Goal: Task Accomplishment & Management: Complete application form

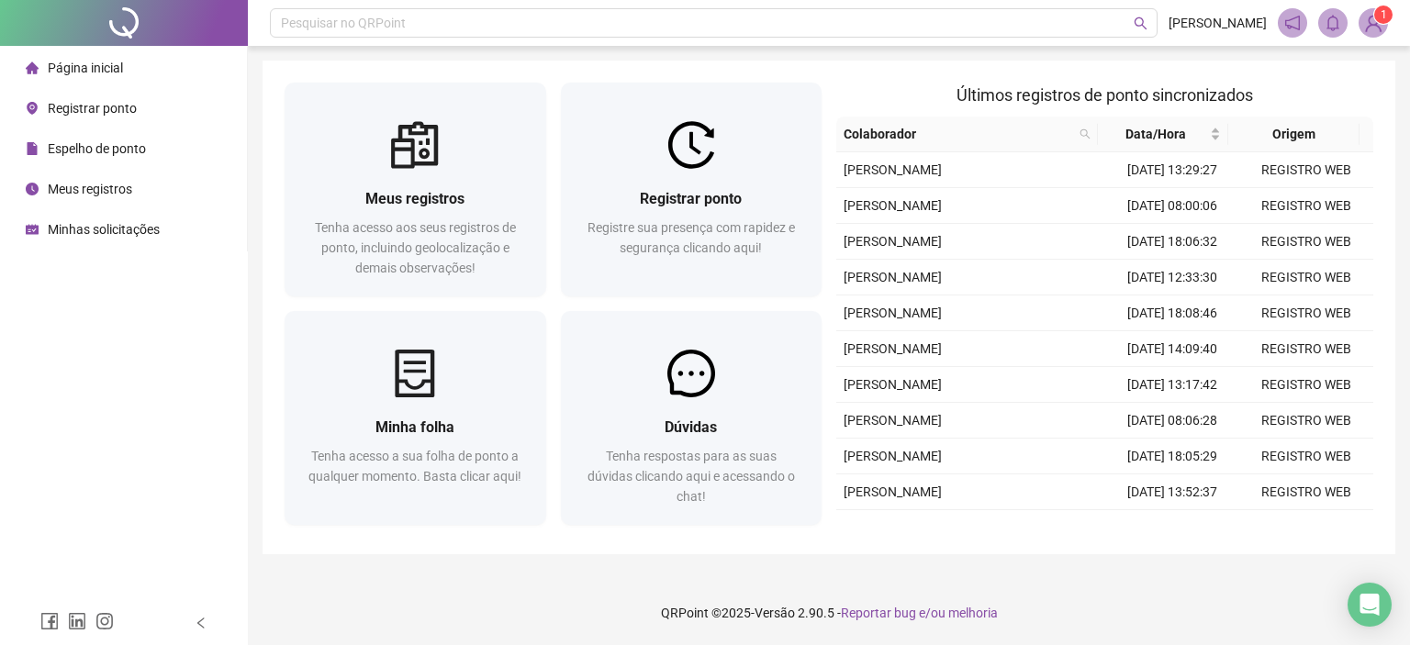
click at [90, 106] on span "Registrar ponto" at bounding box center [92, 108] width 89 height 15
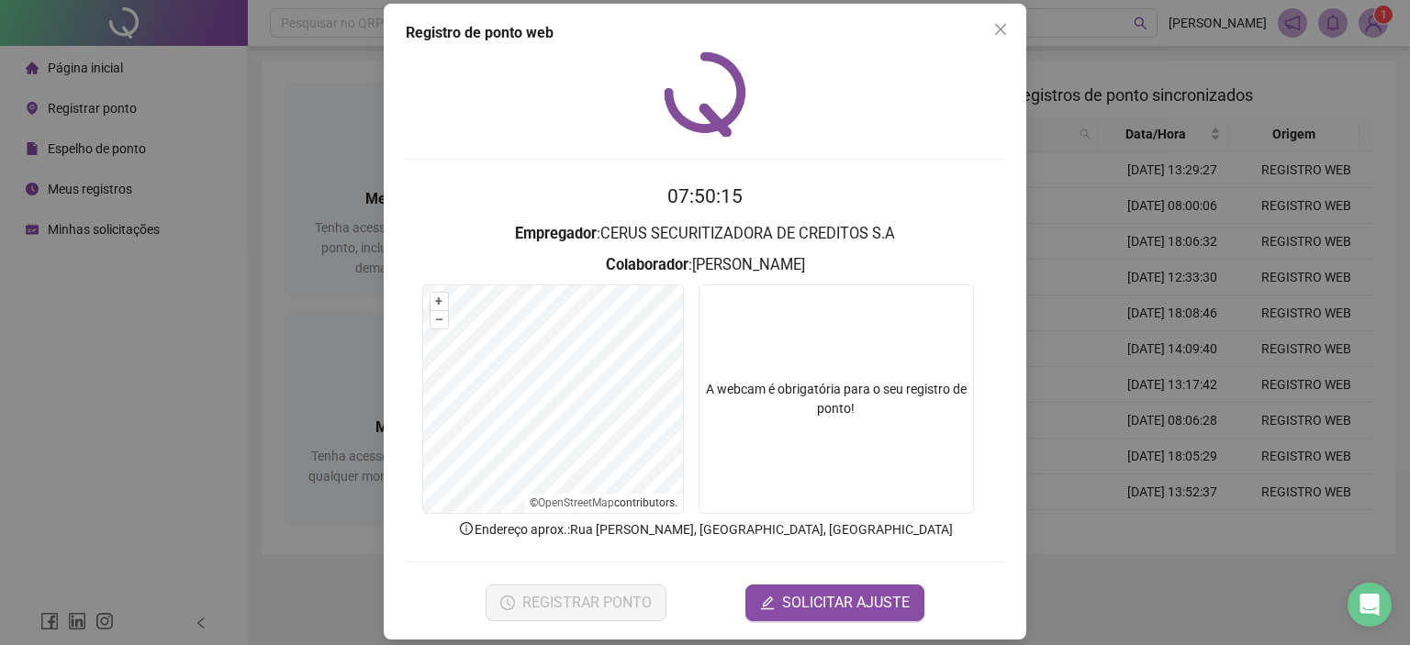
scroll to position [29, 0]
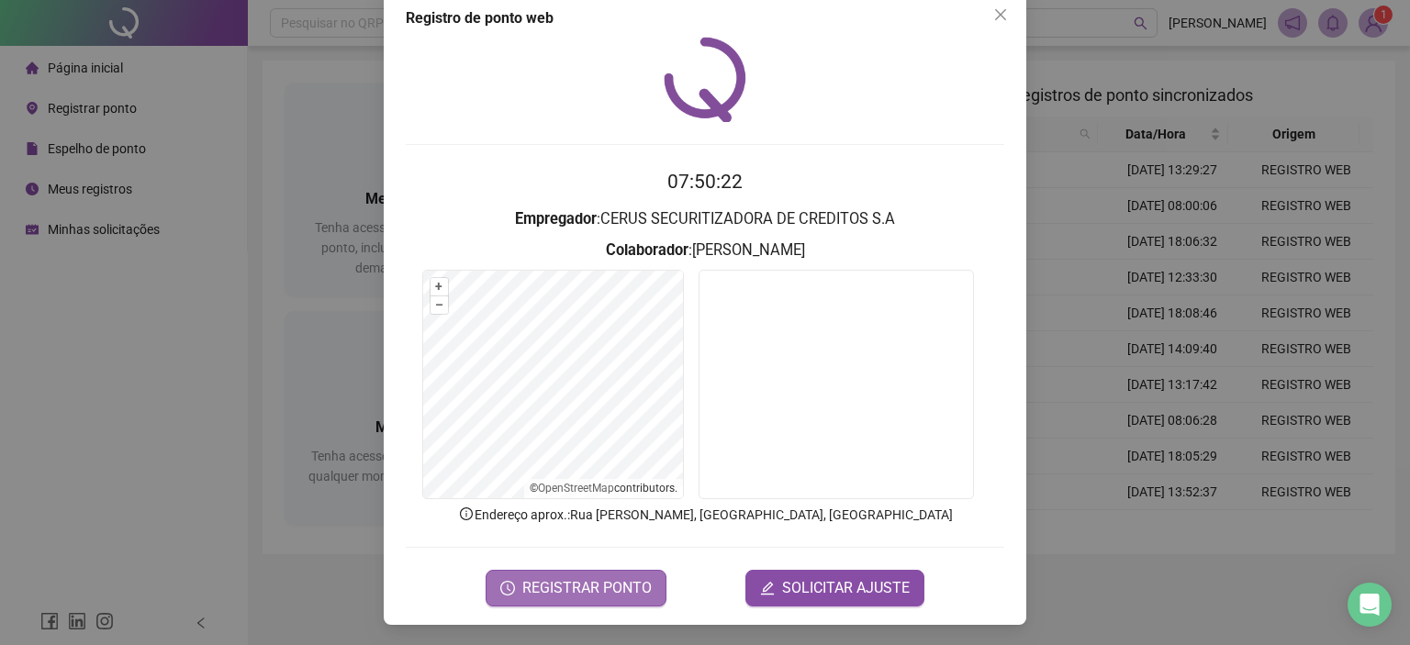
click at [598, 578] on span "REGISTRAR PONTO" at bounding box center [586, 589] width 129 height 22
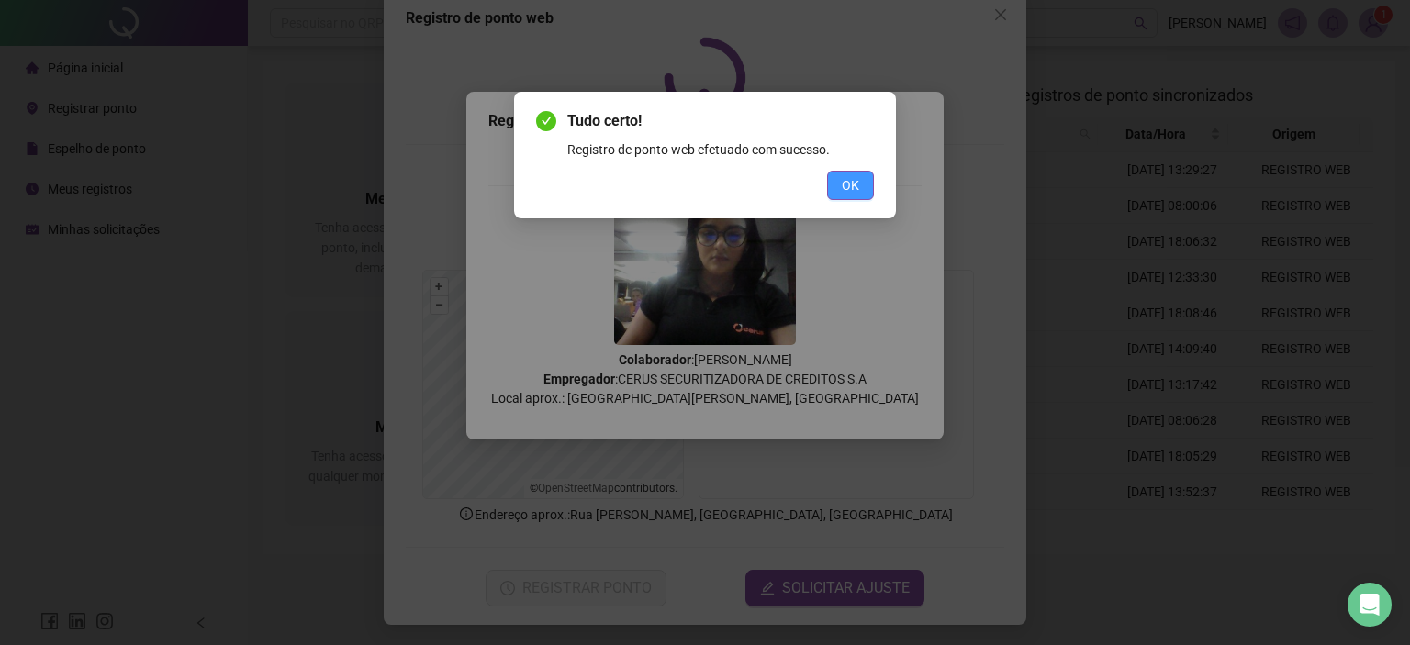
click at [839, 193] on button "OK" at bounding box center [850, 185] width 47 height 29
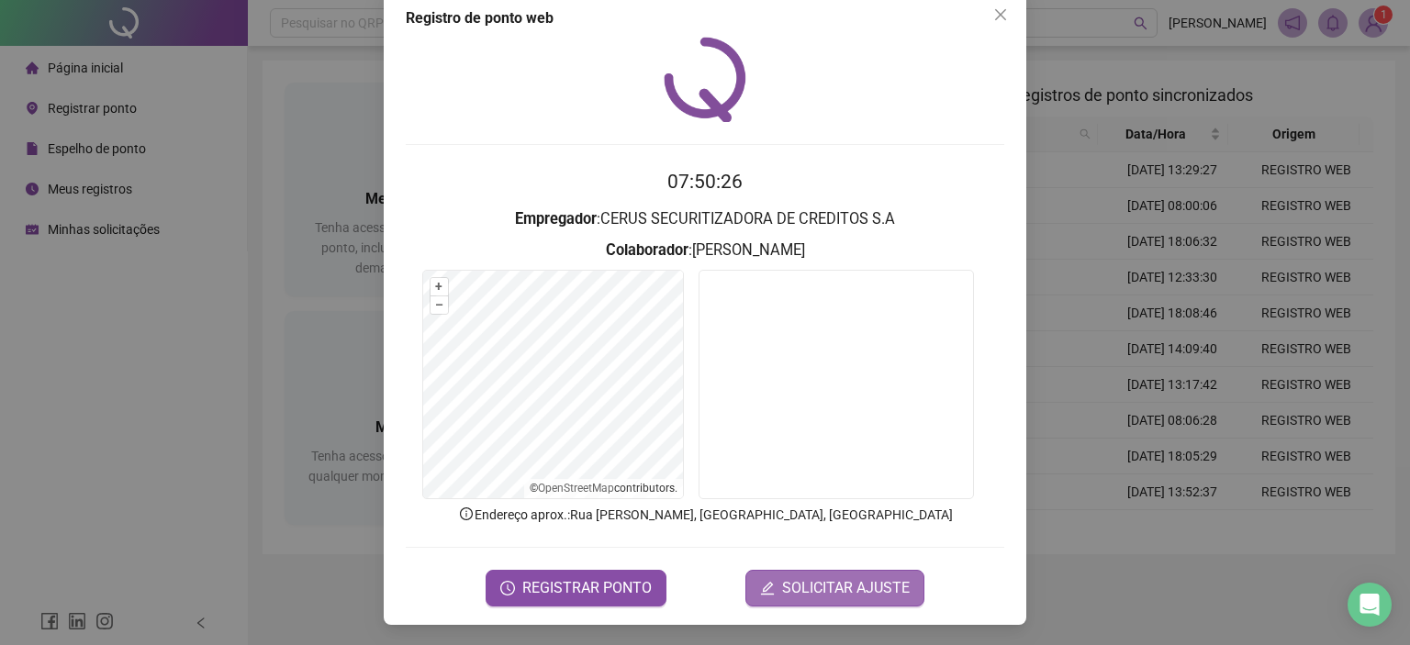
click at [768, 581] on icon "edit" at bounding box center [767, 588] width 15 height 15
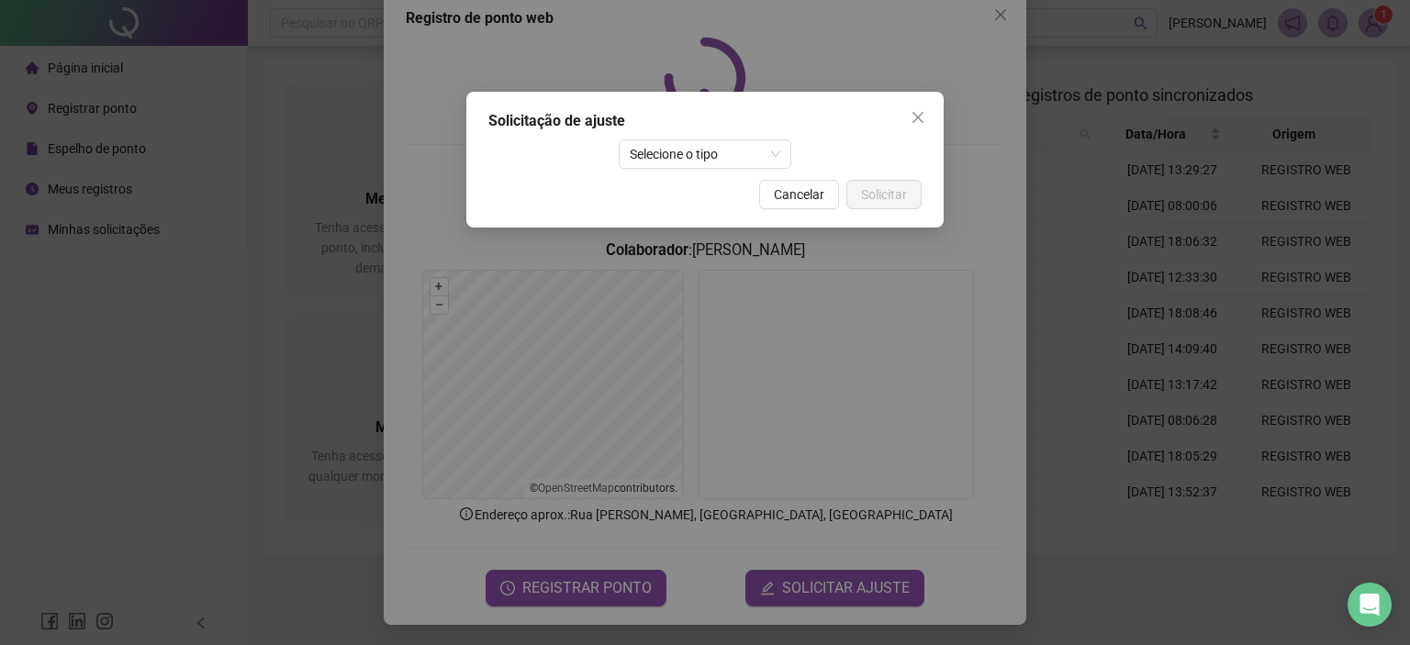
drag, startPoint x: 919, startPoint y: 122, endPoint x: 960, endPoint y: 53, distance: 80.3
click at [919, 121] on icon "close" at bounding box center [918, 117] width 15 height 15
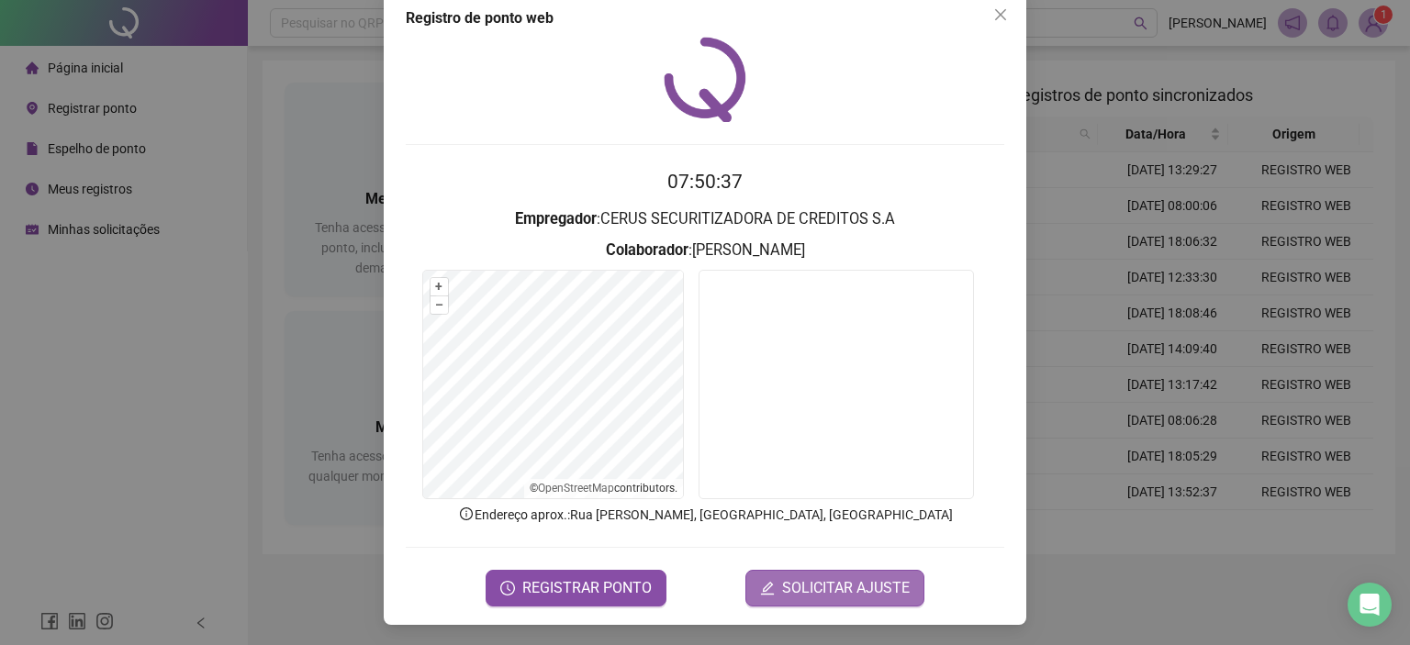
click at [823, 586] on span "SOLICITAR AJUSTE" at bounding box center [846, 589] width 128 height 22
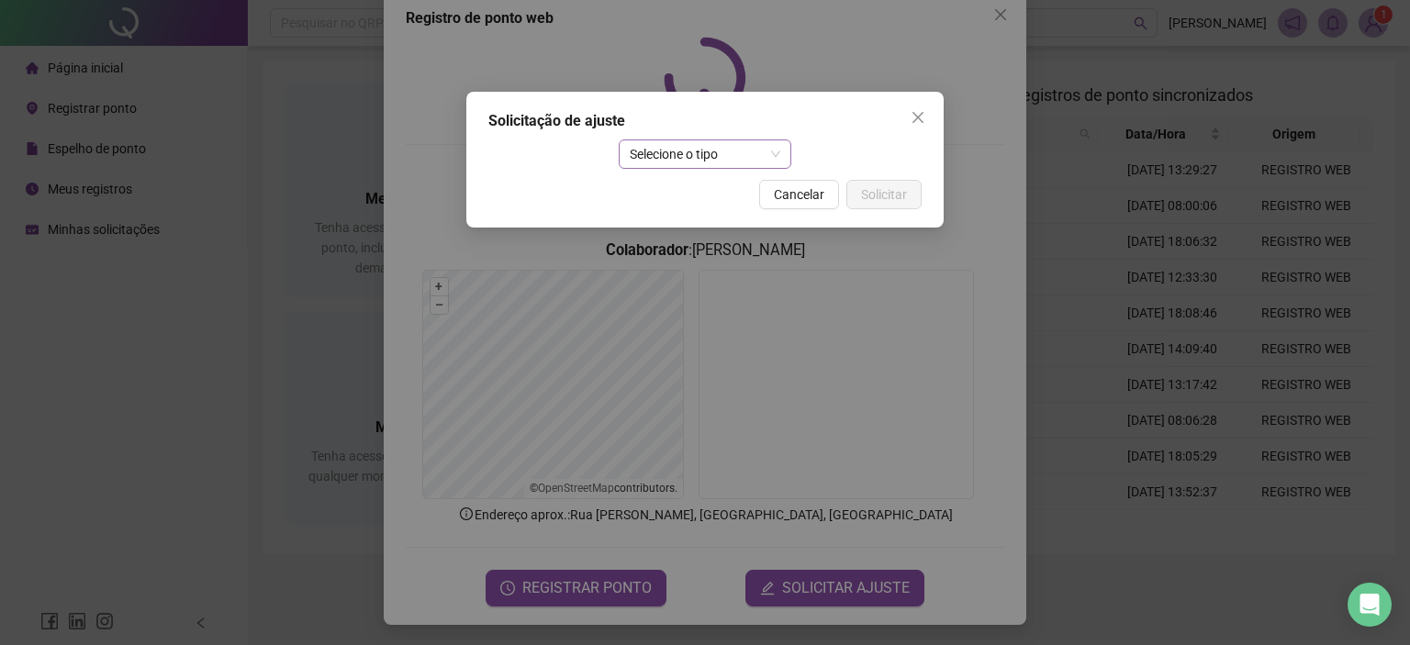
click at [665, 153] on span "Selecione o tipo" at bounding box center [705, 154] width 151 height 28
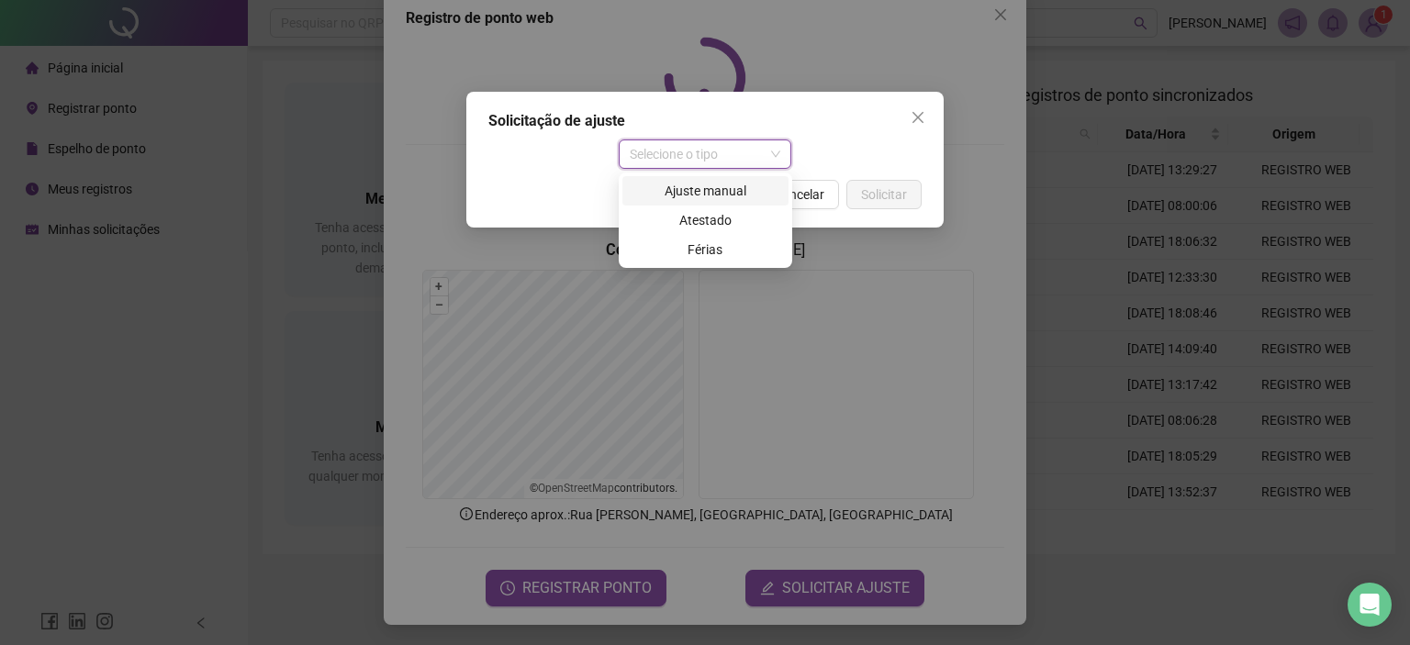
click at [700, 192] on div "Ajuste manual" at bounding box center [706, 191] width 144 height 20
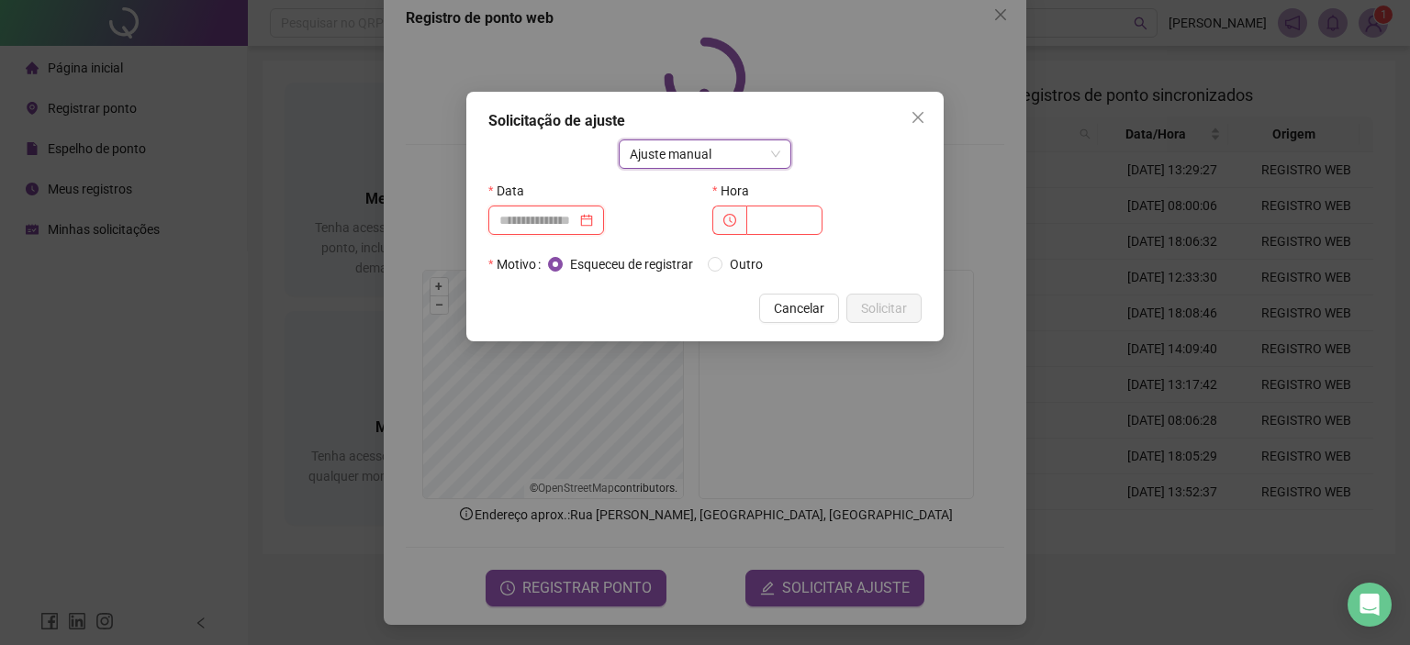
click at [573, 219] on input at bounding box center [537, 220] width 77 height 20
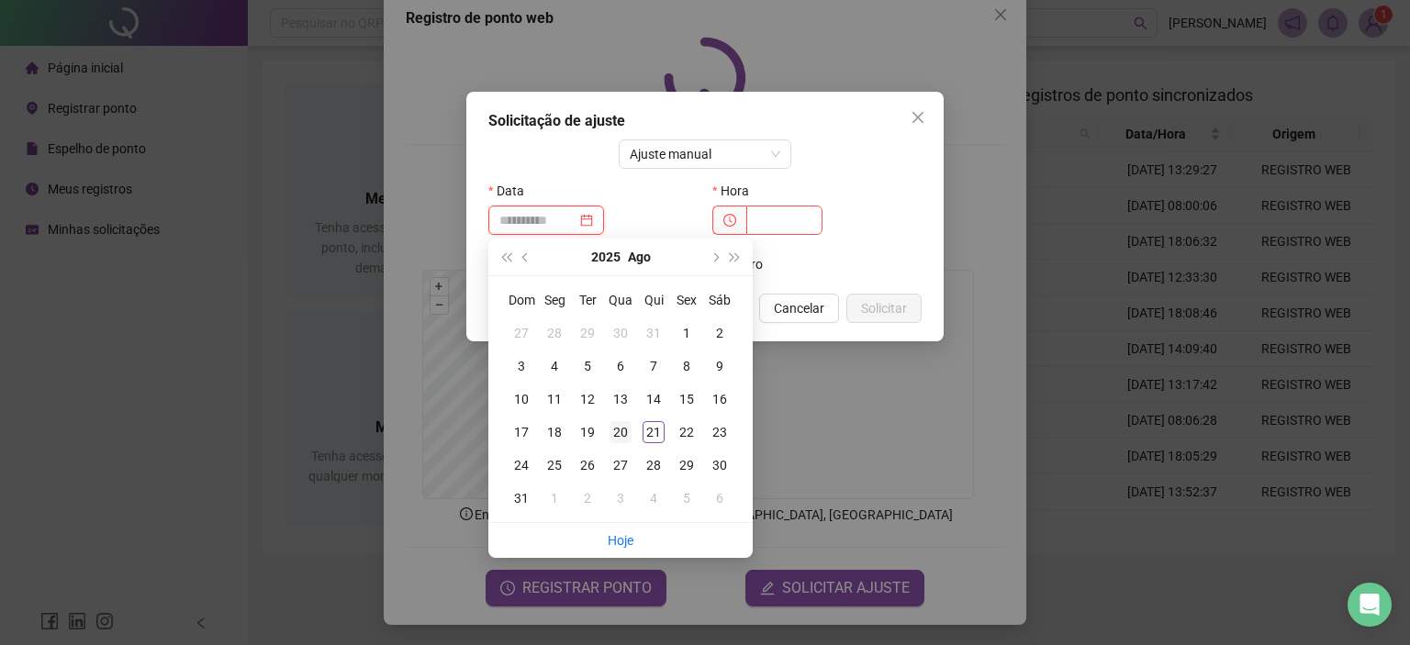
type input "**********"
click at [620, 437] on div "20" at bounding box center [621, 432] width 22 height 22
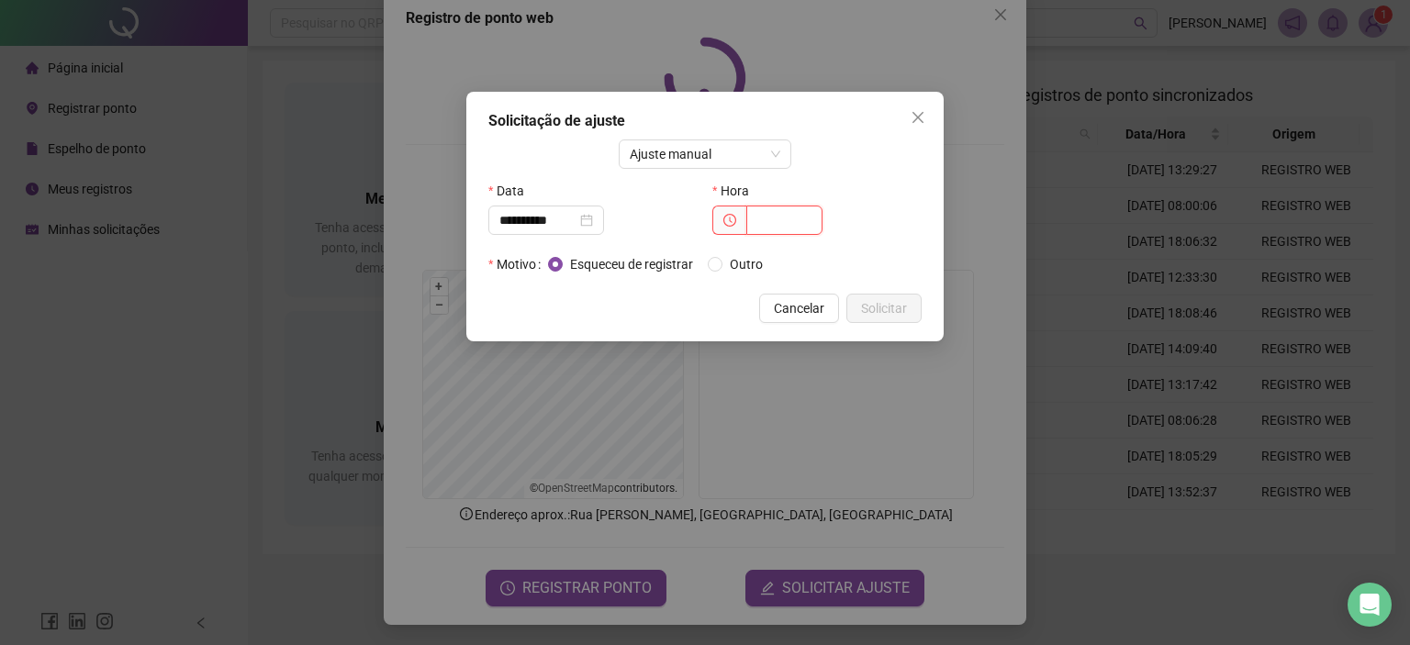
click at [753, 219] on input "text" at bounding box center [784, 220] width 76 height 29
type input "*****"
click at [731, 264] on span "Outro" at bounding box center [747, 264] width 48 height 20
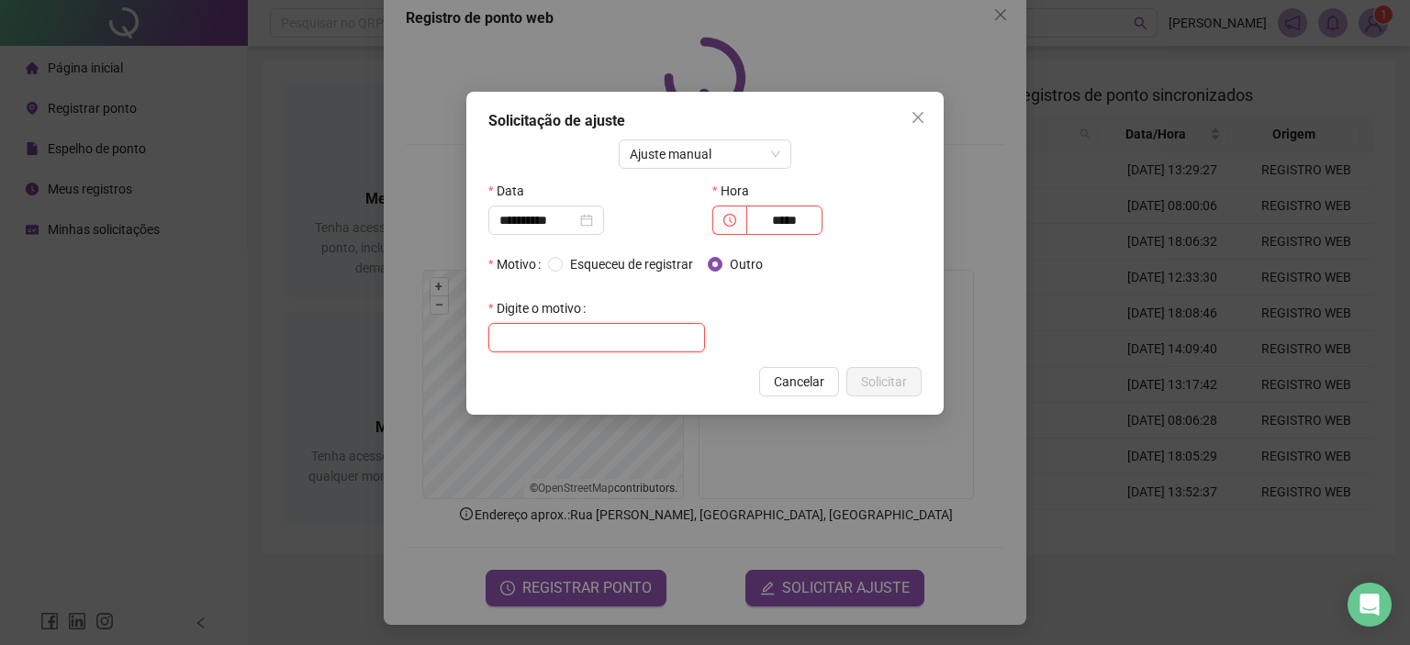
click at [657, 331] on input "text" at bounding box center [596, 337] width 217 height 29
type input "**********"
click at [877, 381] on span "Solicitar" at bounding box center [884, 382] width 46 height 20
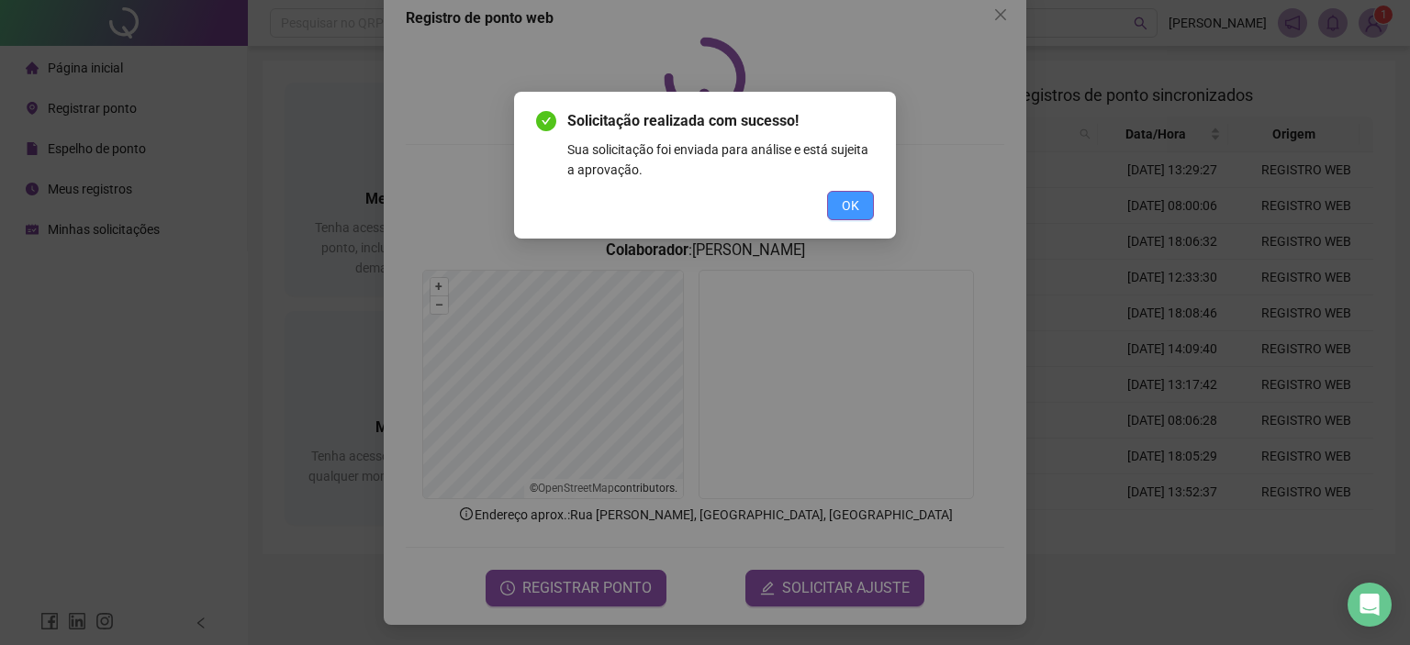
click at [863, 206] on button "OK" at bounding box center [850, 205] width 47 height 29
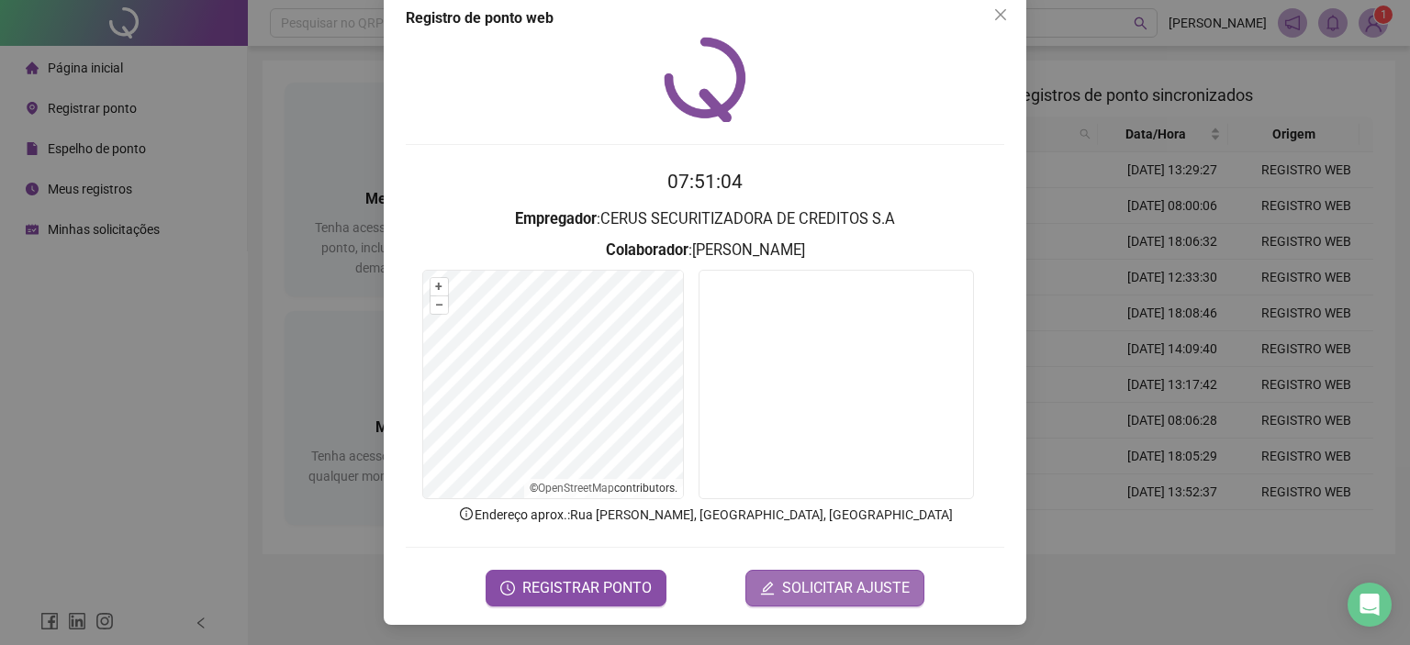
click at [837, 582] on span "SOLICITAR AJUSTE" at bounding box center [846, 589] width 128 height 22
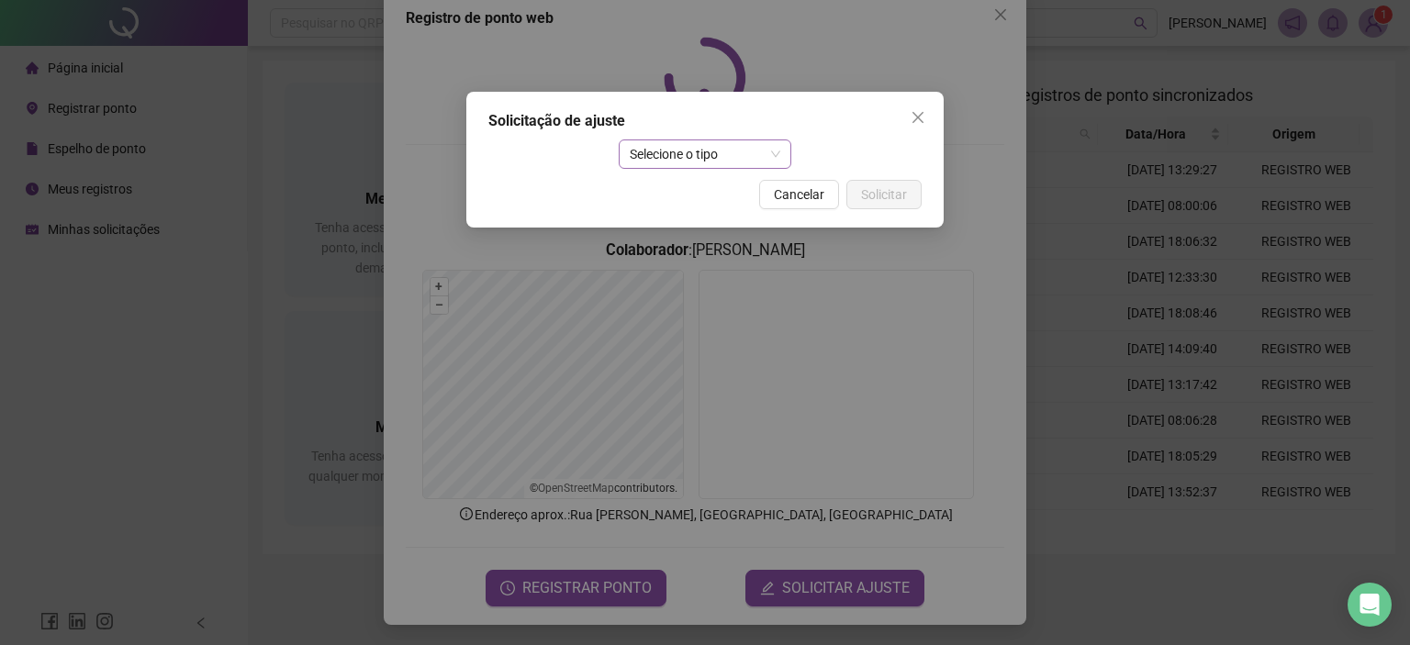
click at [659, 160] on span "Selecione o tipo" at bounding box center [705, 154] width 151 height 28
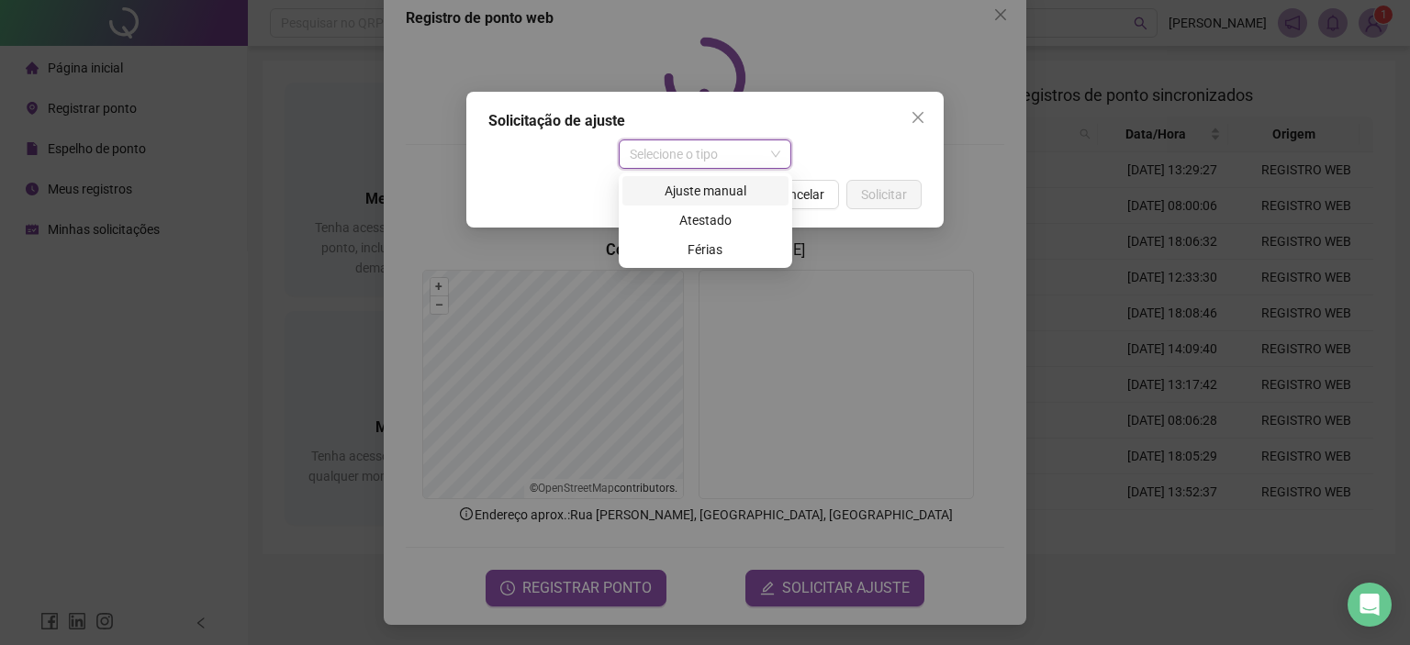
click at [701, 192] on div "Ajuste manual" at bounding box center [706, 191] width 144 height 20
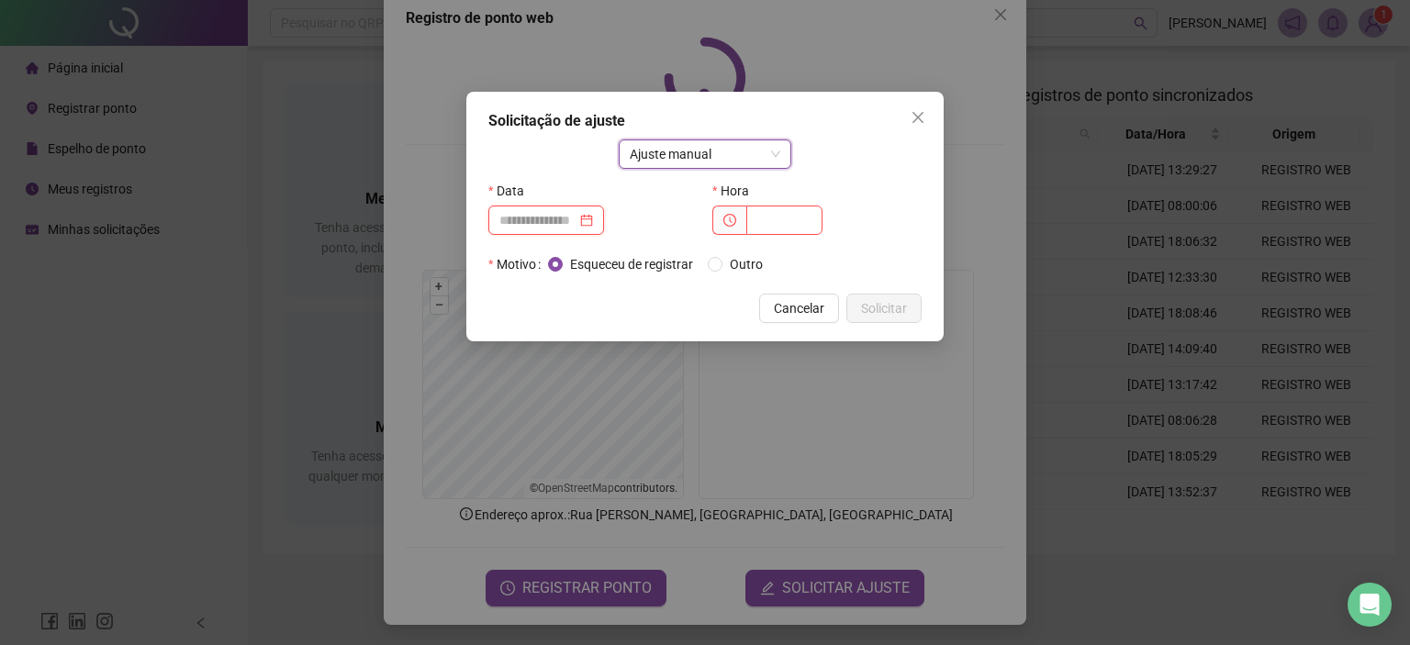
click at [558, 229] on input at bounding box center [537, 220] width 77 height 20
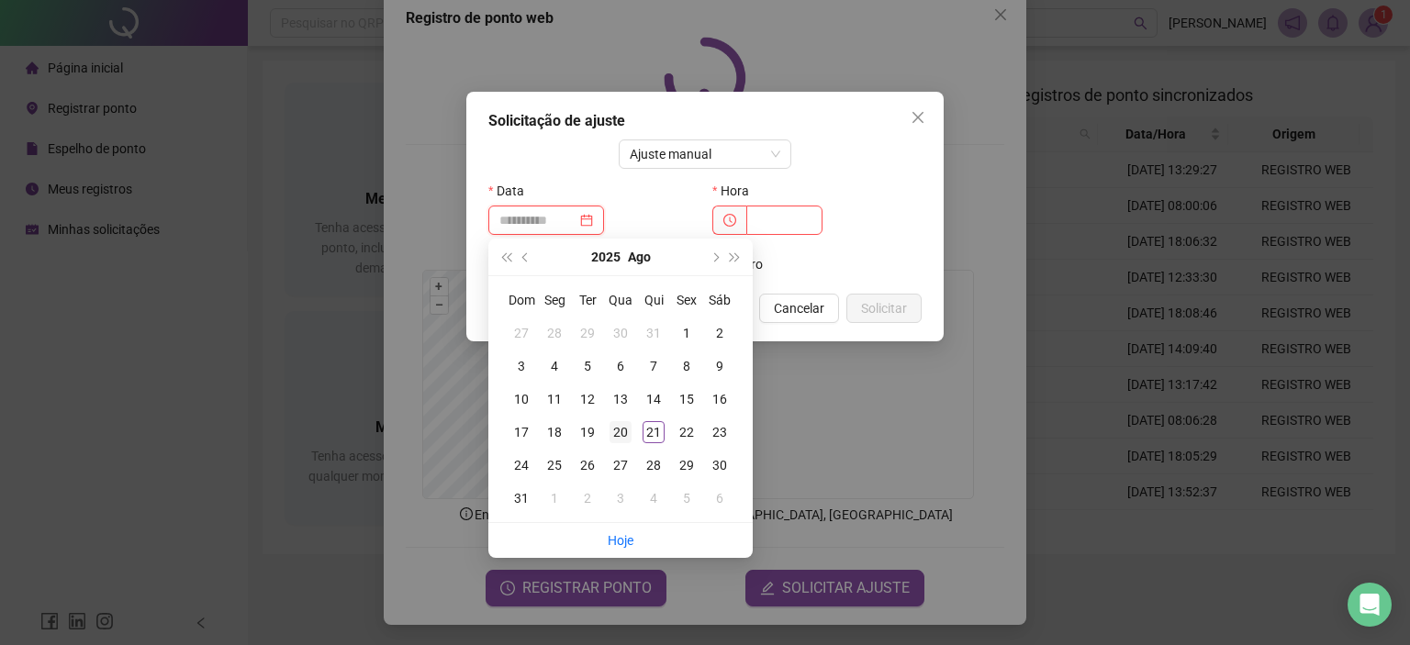
type input "**********"
click at [624, 434] on div "20" at bounding box center [621, 432] width 22 height 22
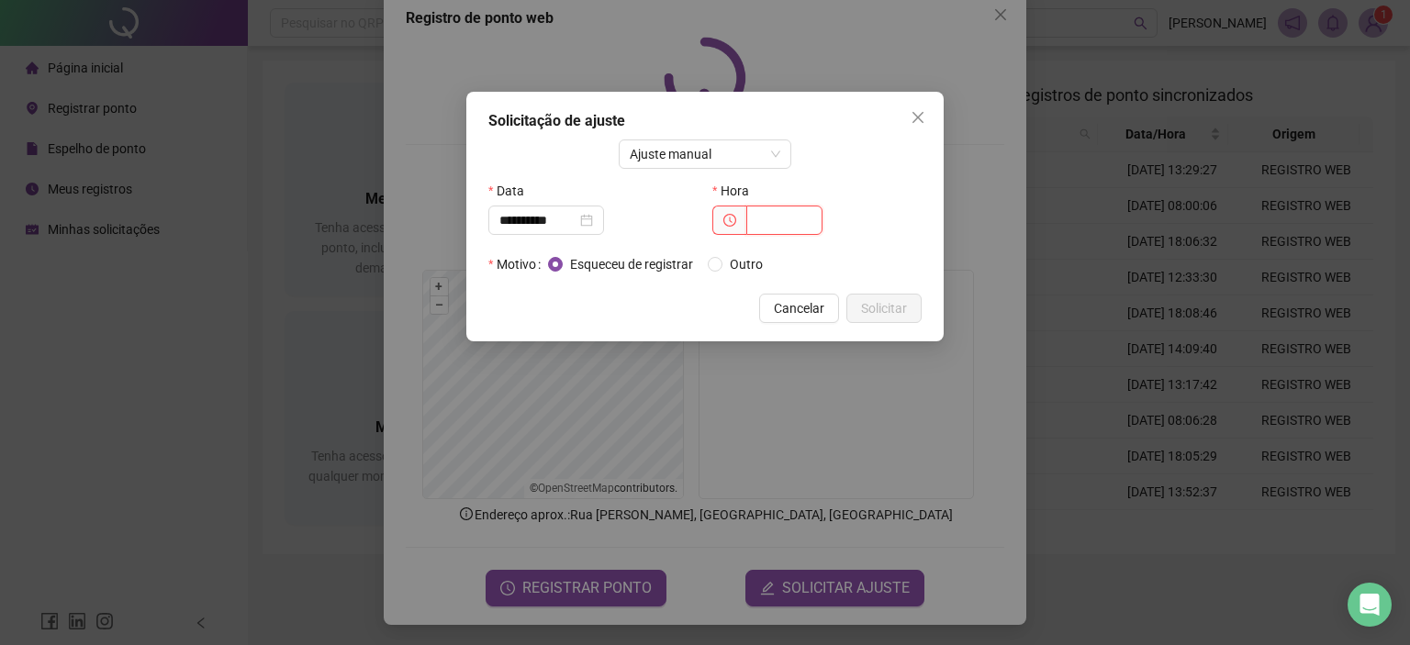
click at [768, 223] on input "text" at bounding box center [784, 220] width 76 height 29
type input "*****"
click at [906, 311] on span "Solicitar" at bounding box center [884, 308] width 46 height 20
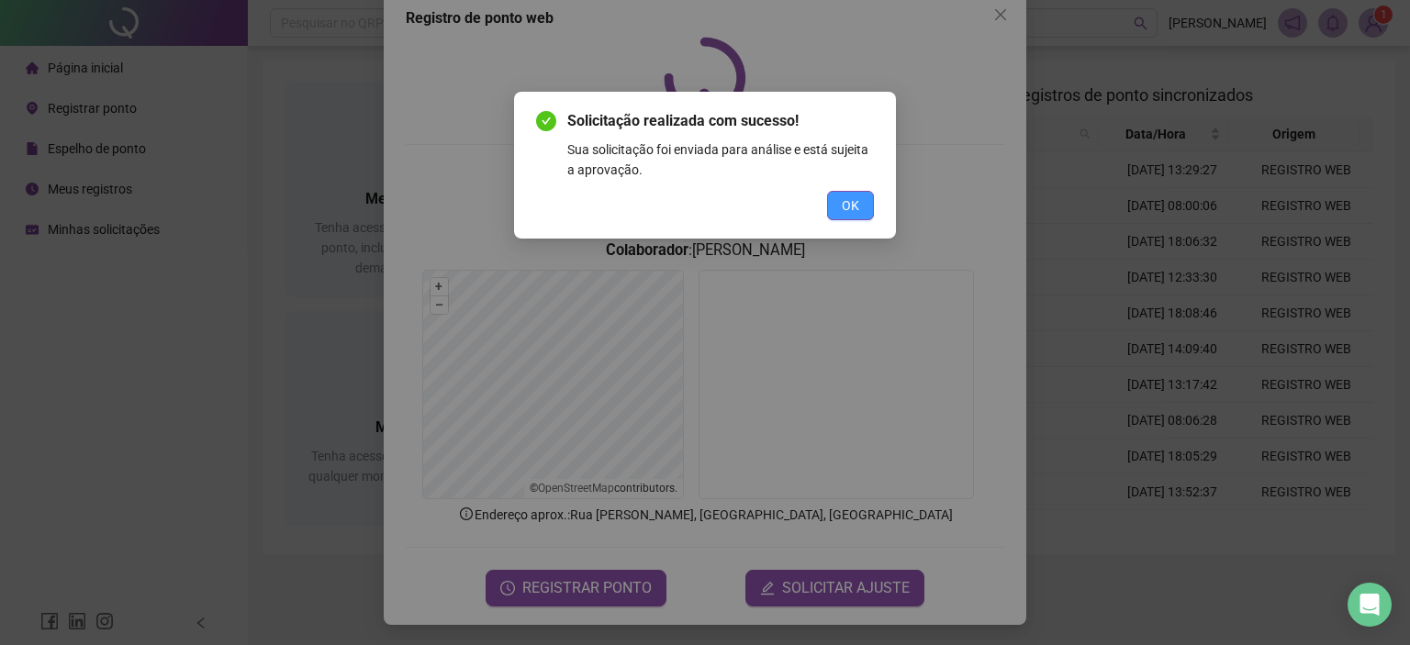
click at [858, 197] on span "OK" at bounding box center [850, 206] width 17 height 20
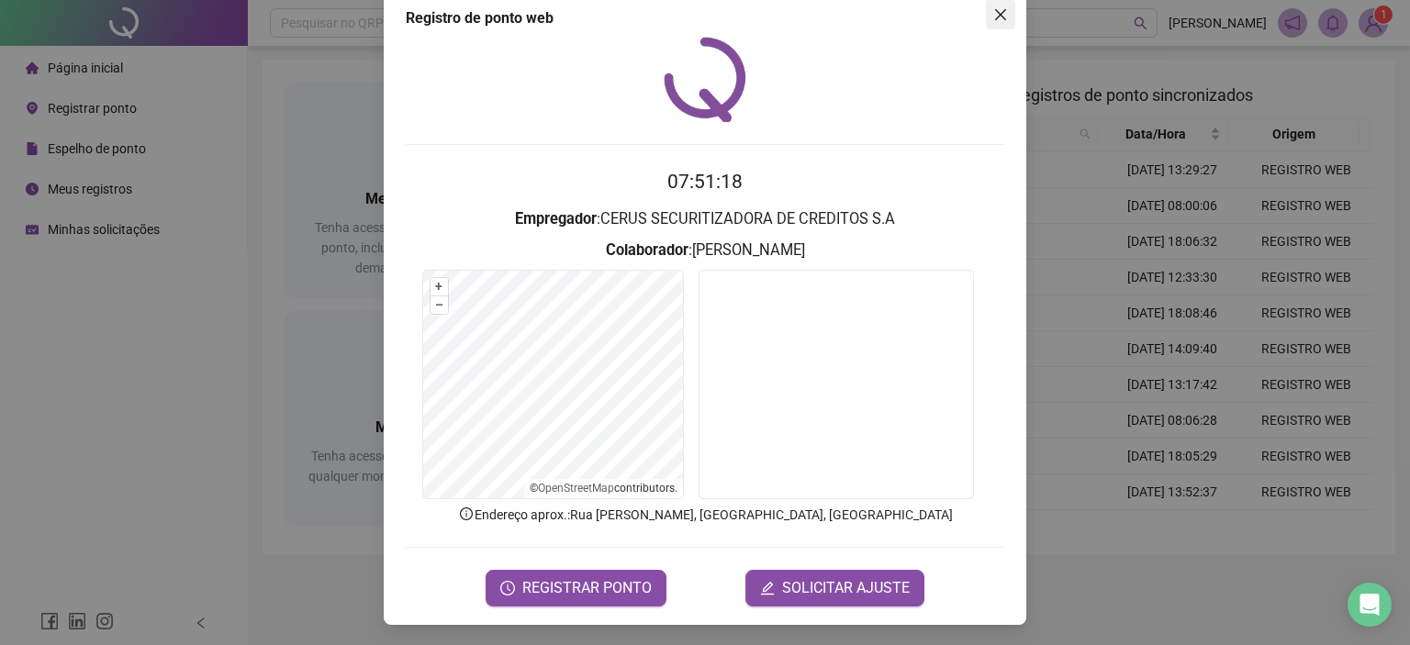
click at [995, 14] on icon "close" at bounding box center [1000, 14] width 11 height 11
